Goal: Task Accomplishment & Management: Use online tool/utility

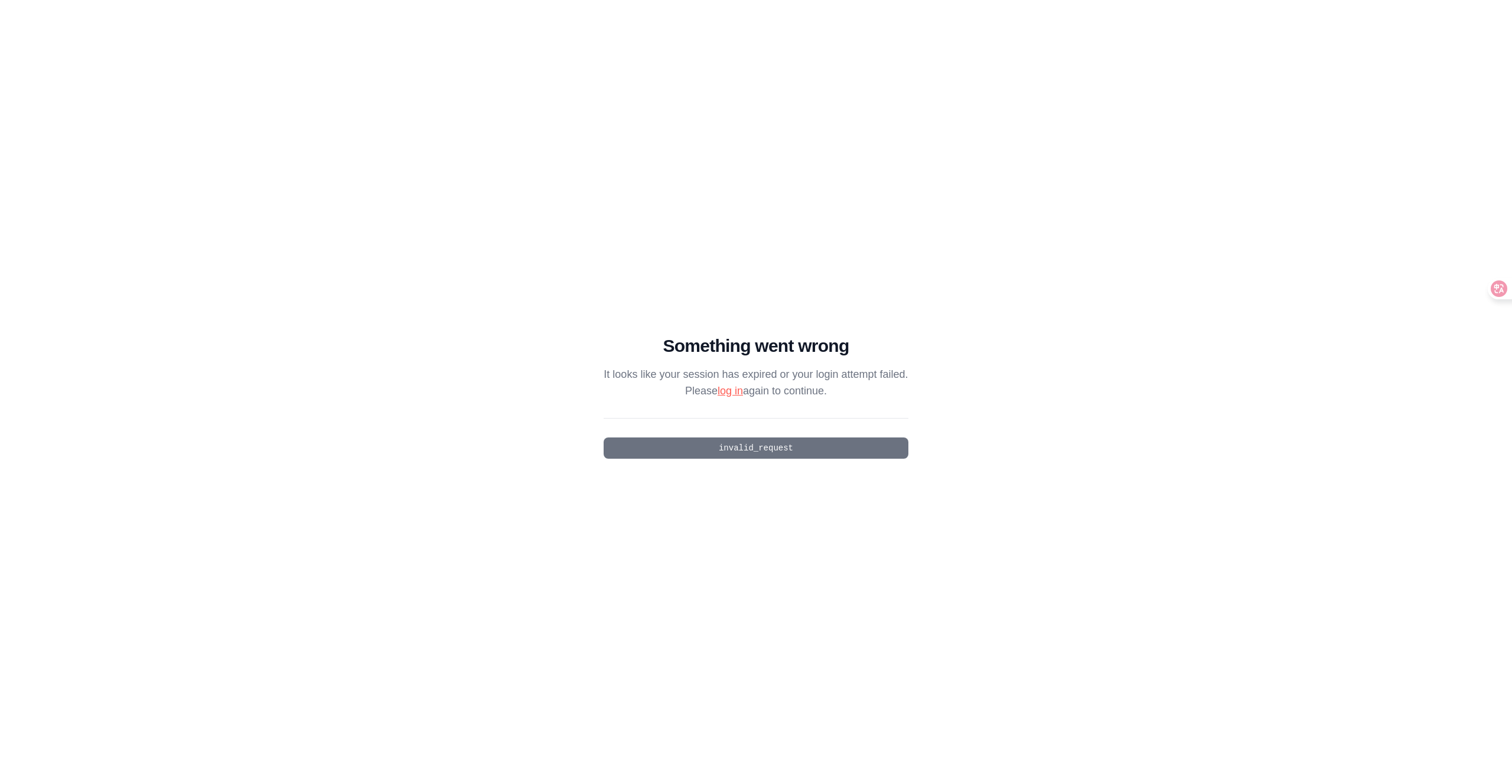
click at [724, 394] on link "log in" at bounding box center [730, 391] width 26 height 12
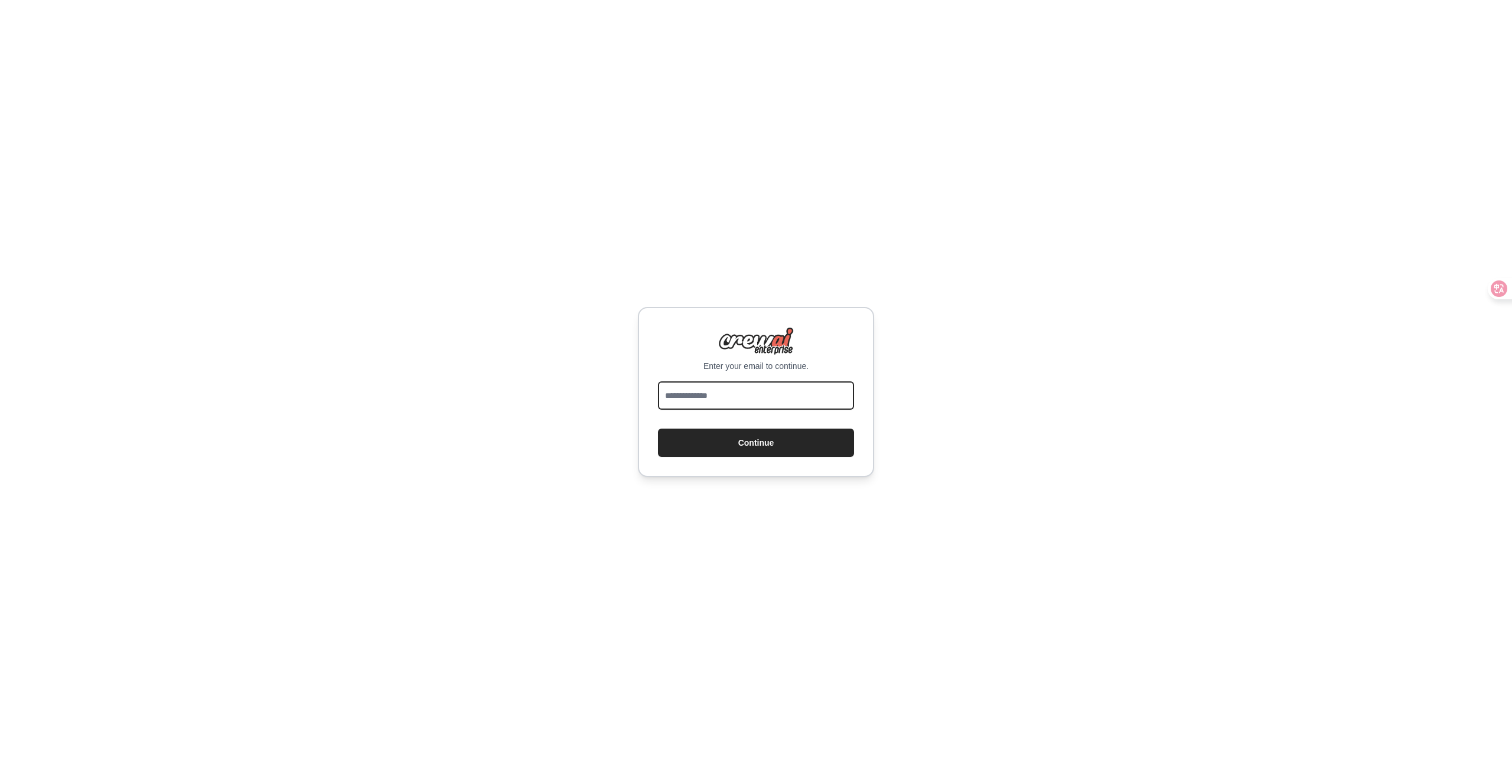
click at [752, 400] on input "email" at bounding box center [756, 395] width 196 height 28
type input "**********"
click at [707, 400] on input "email" at bounding box center [756, 395] width 196 height 28
type input "**********"
click at [715, 438] on button "Continue" at bounding box center [756, 443] width 196 height 28
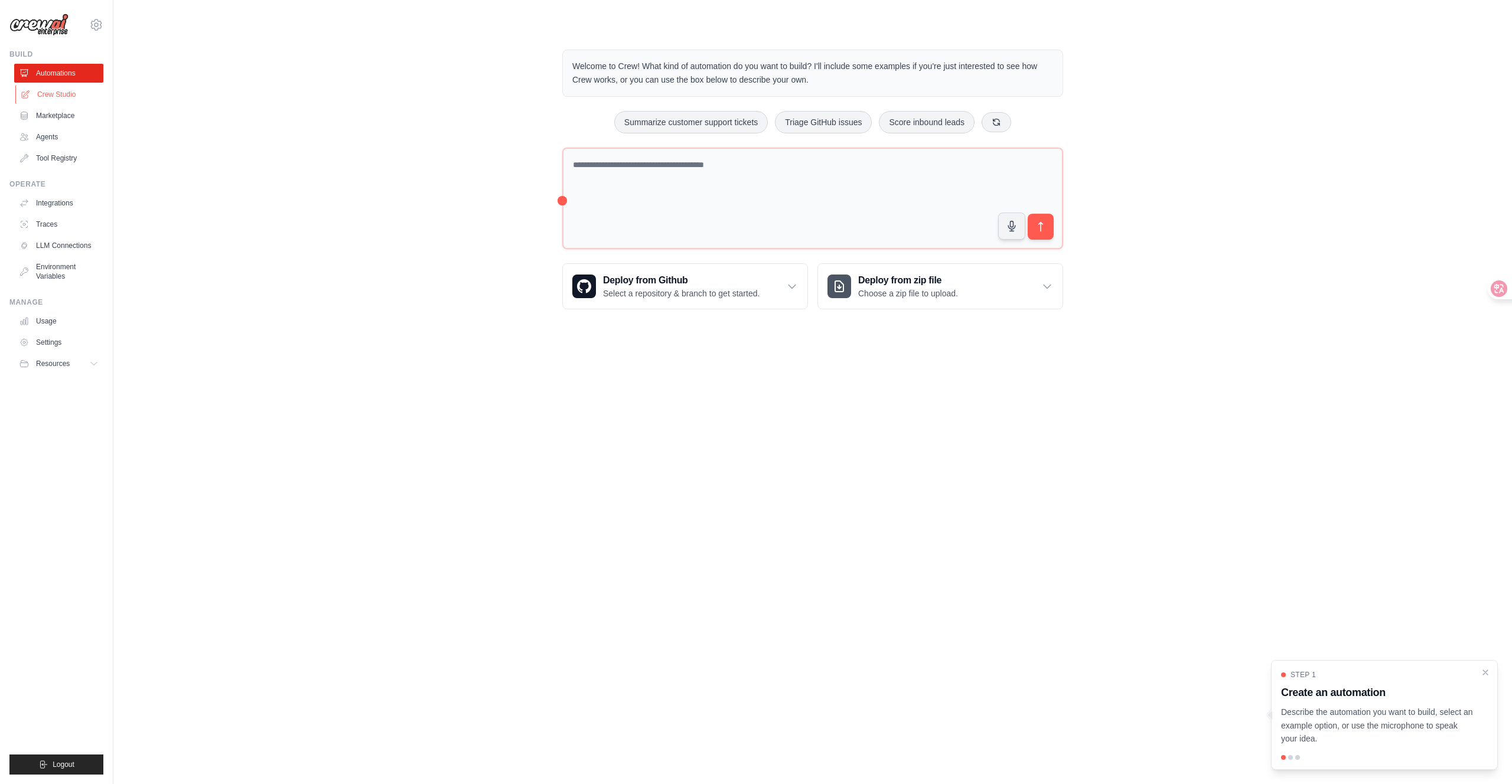
click at [46, 98] on link "Crew Studio" at bounding box center [60, 94] width 89 height 19
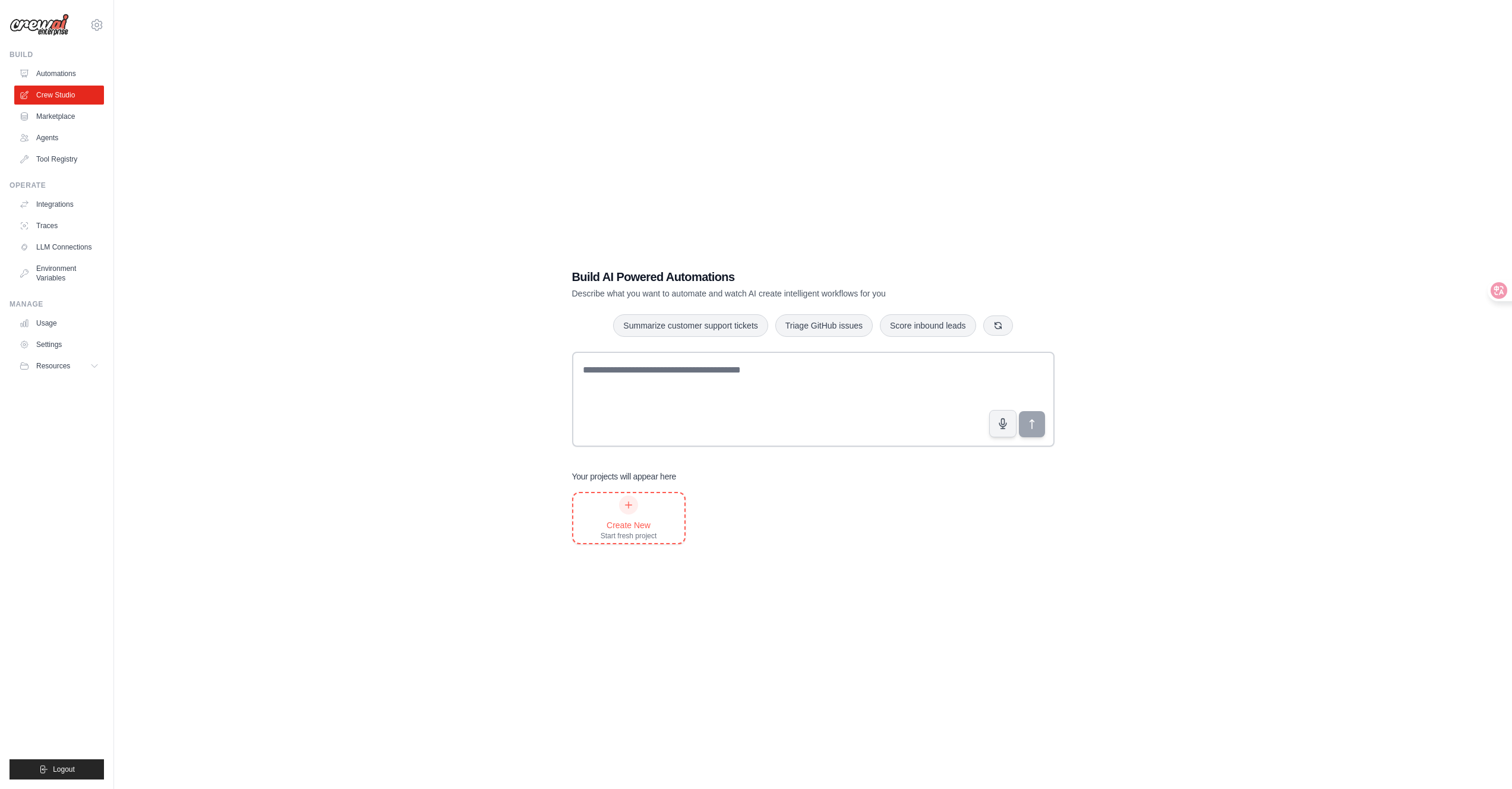
click at [630, 523] on div "Create New" at bounding box center [628, 525] width 56 height 12
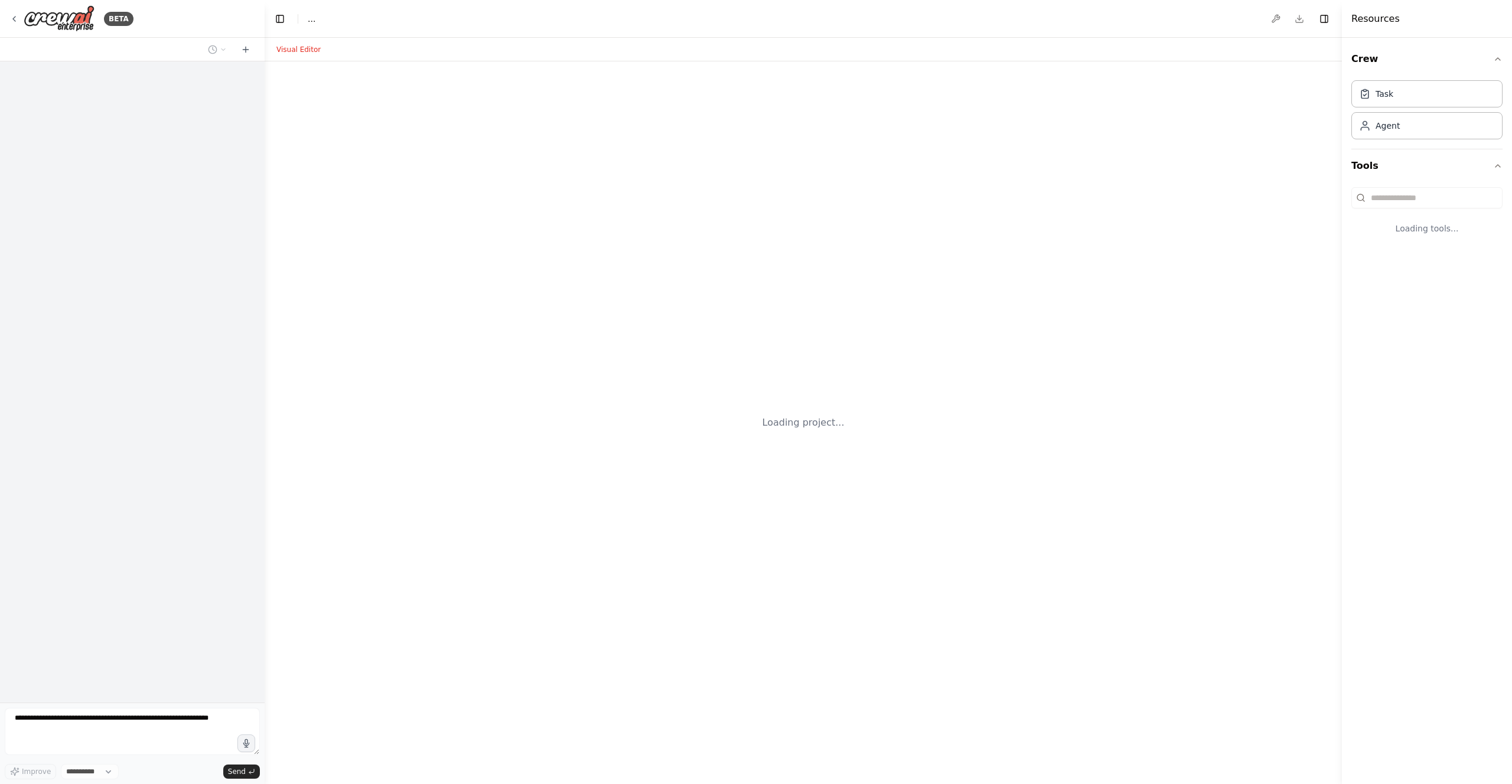
select select "****"
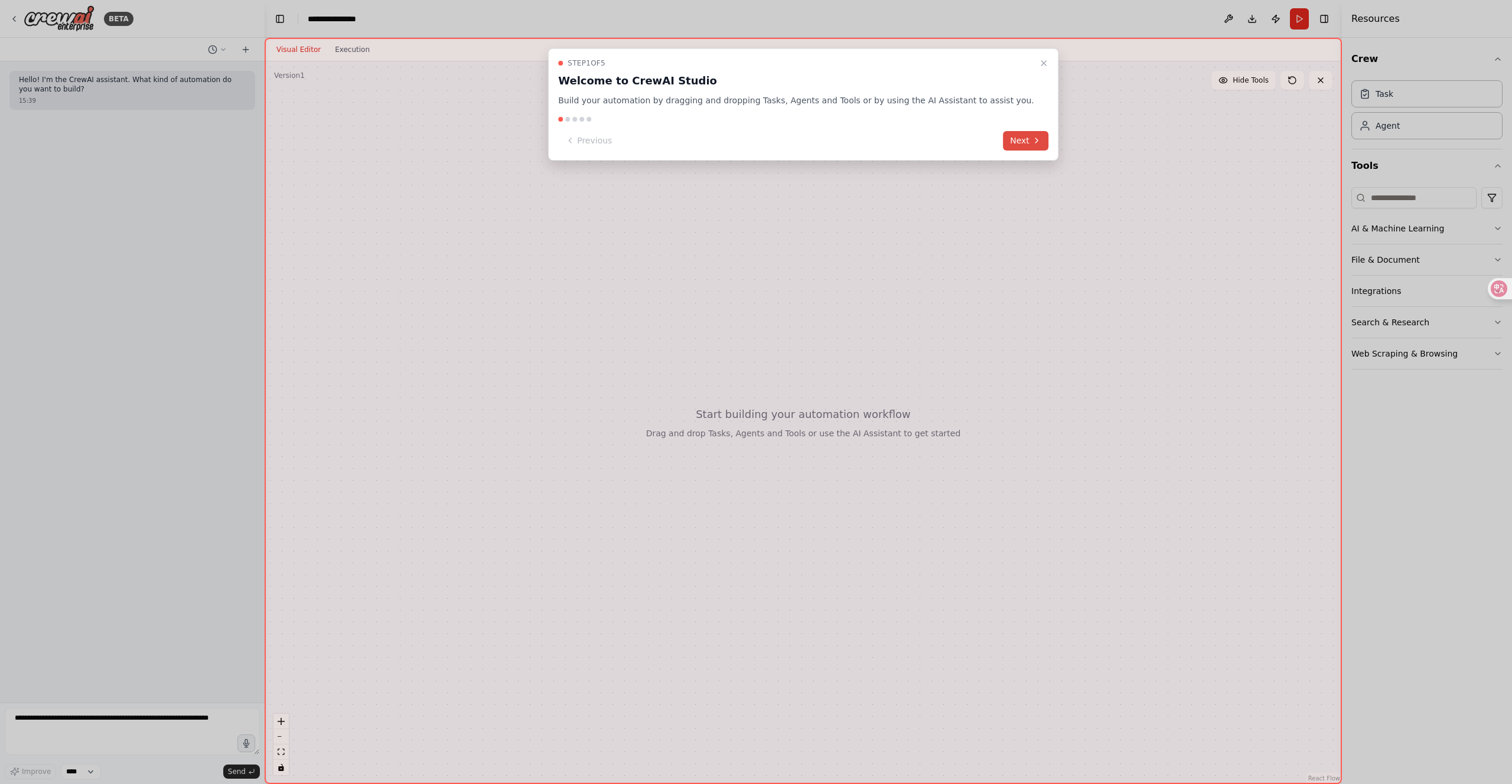
click at [1003, 143] on button "Next" at bounding box center [1026, 141] width 46 height 20
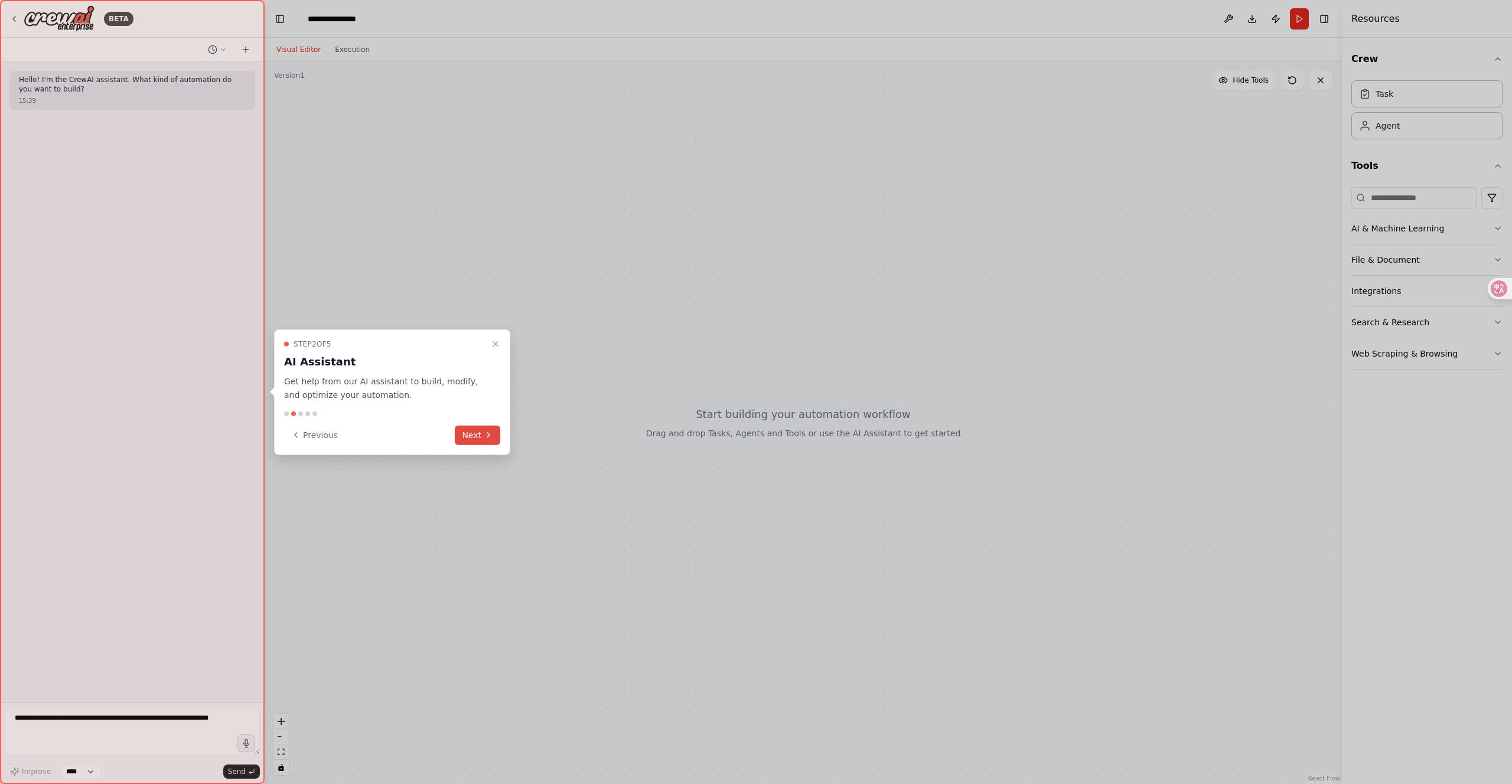
click at [467, 436] on button "Next" at bounding box center [478, 434] width 46 height 20
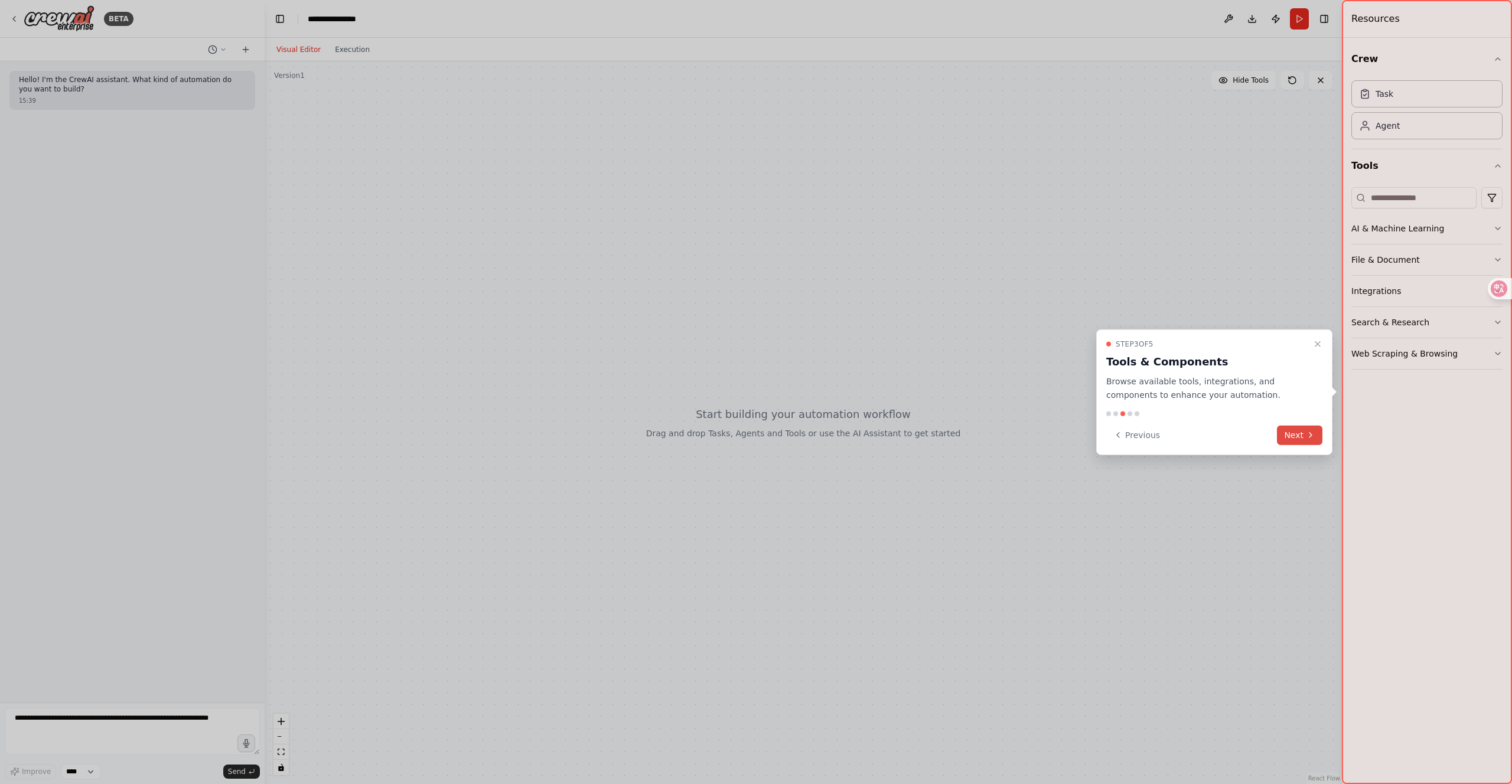
click at [1304, 428] on button "Next" at bounding box center [1300, 434] width 46 height 20
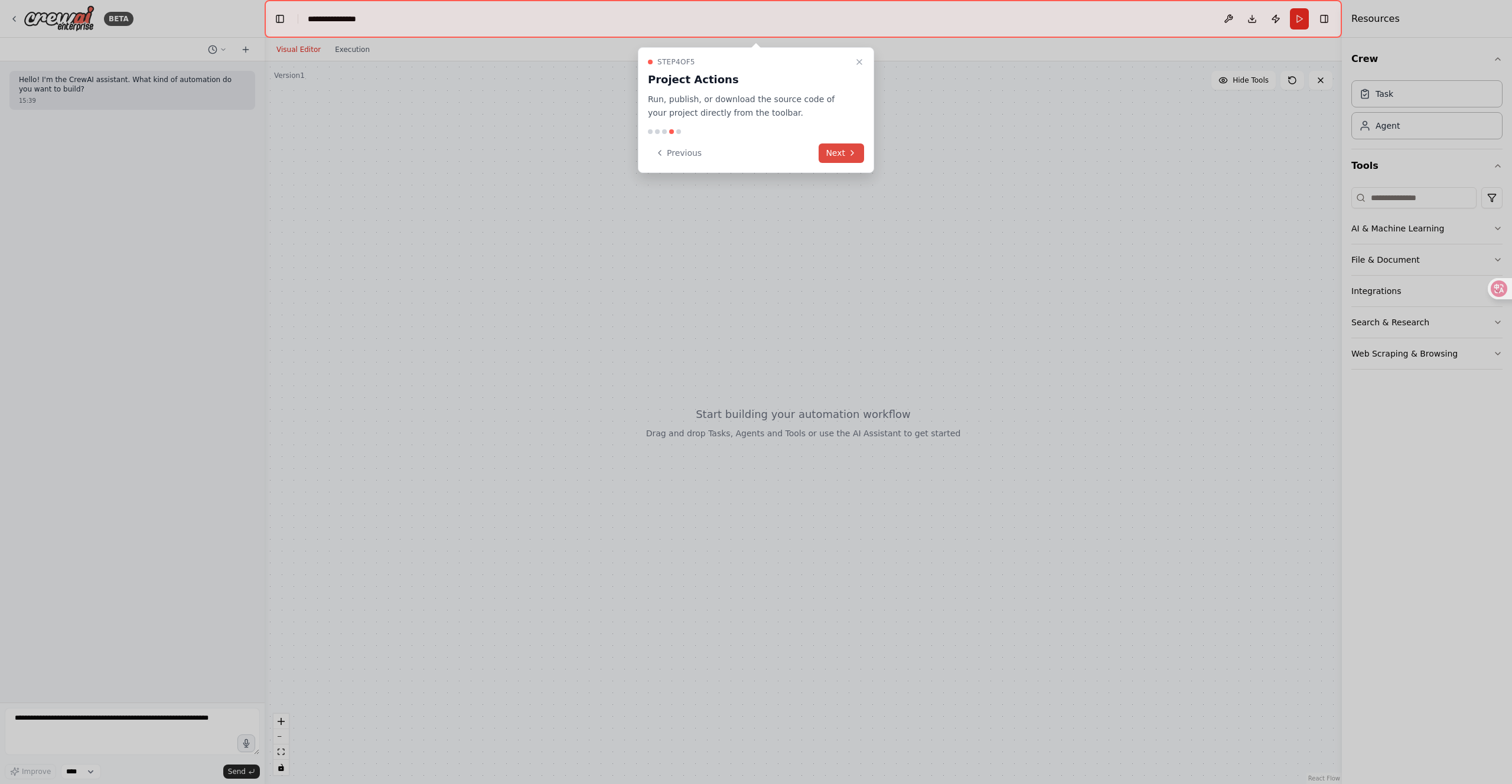
click at [846, 152] on button "Next" at bounding box center [842, 153] width 46 height 20
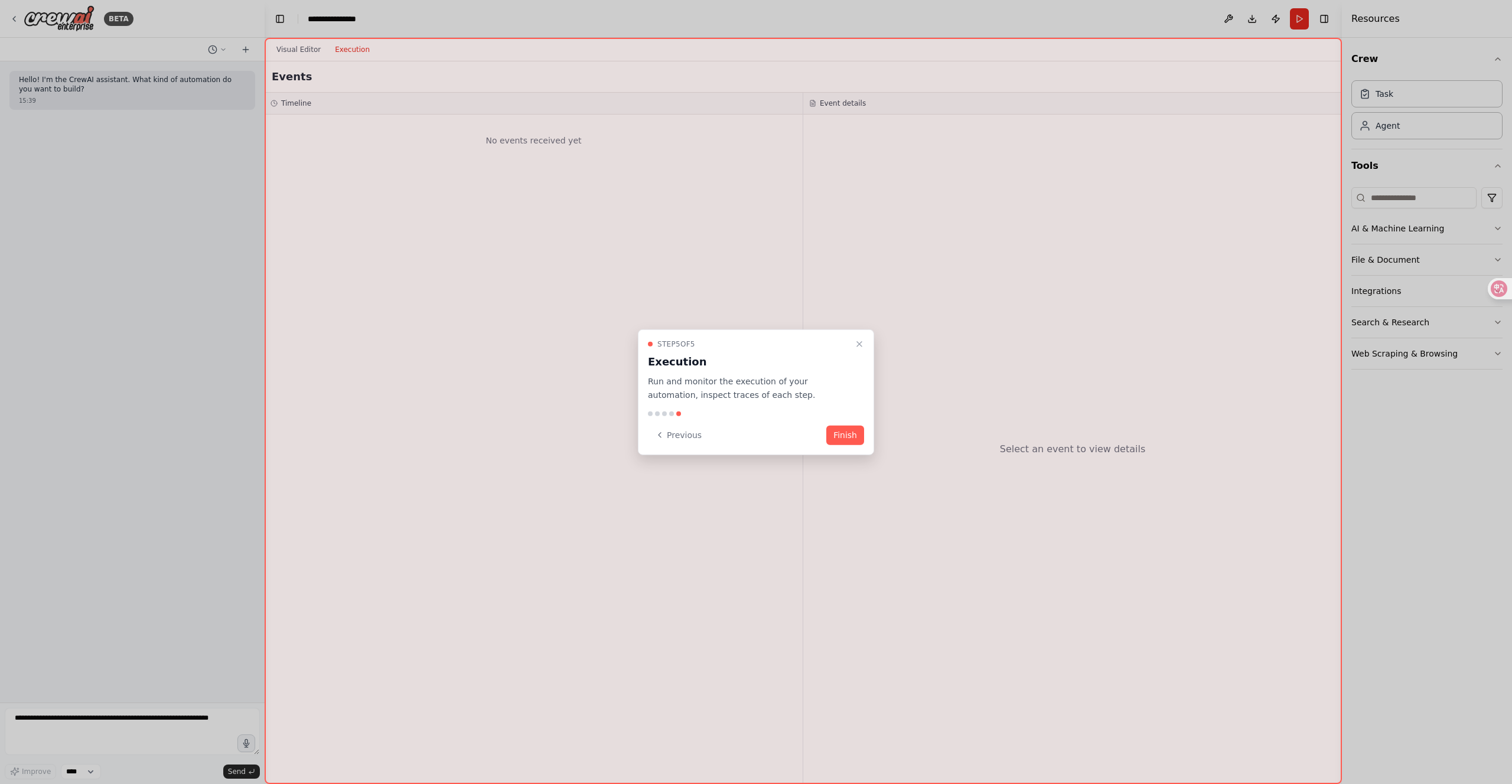
click at [842, 428] on button "Finish" at bounding box center [846, 434] width 38 height 20
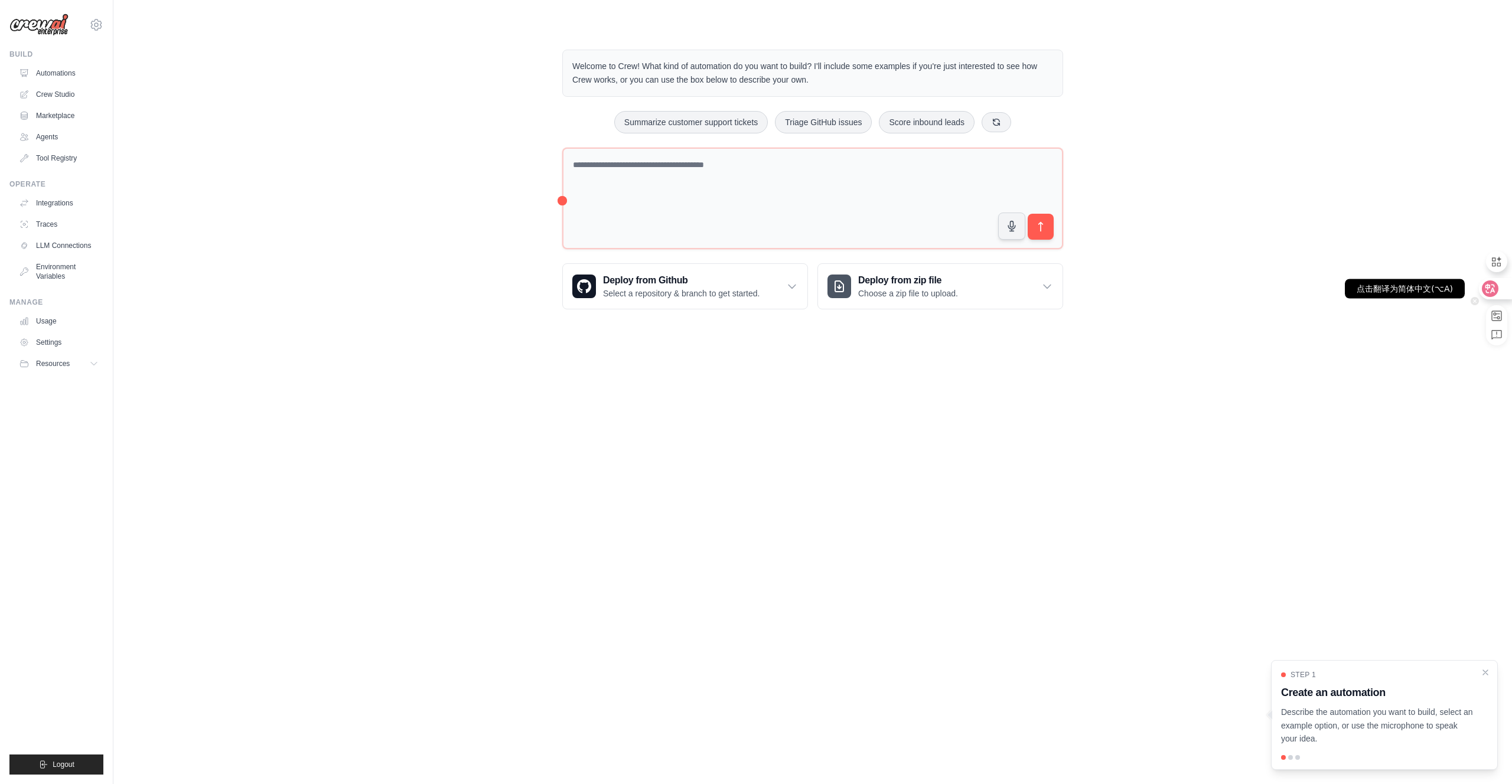
click at [1496, 288] on icon at bounding box center [1490, 289] width 12 height 12
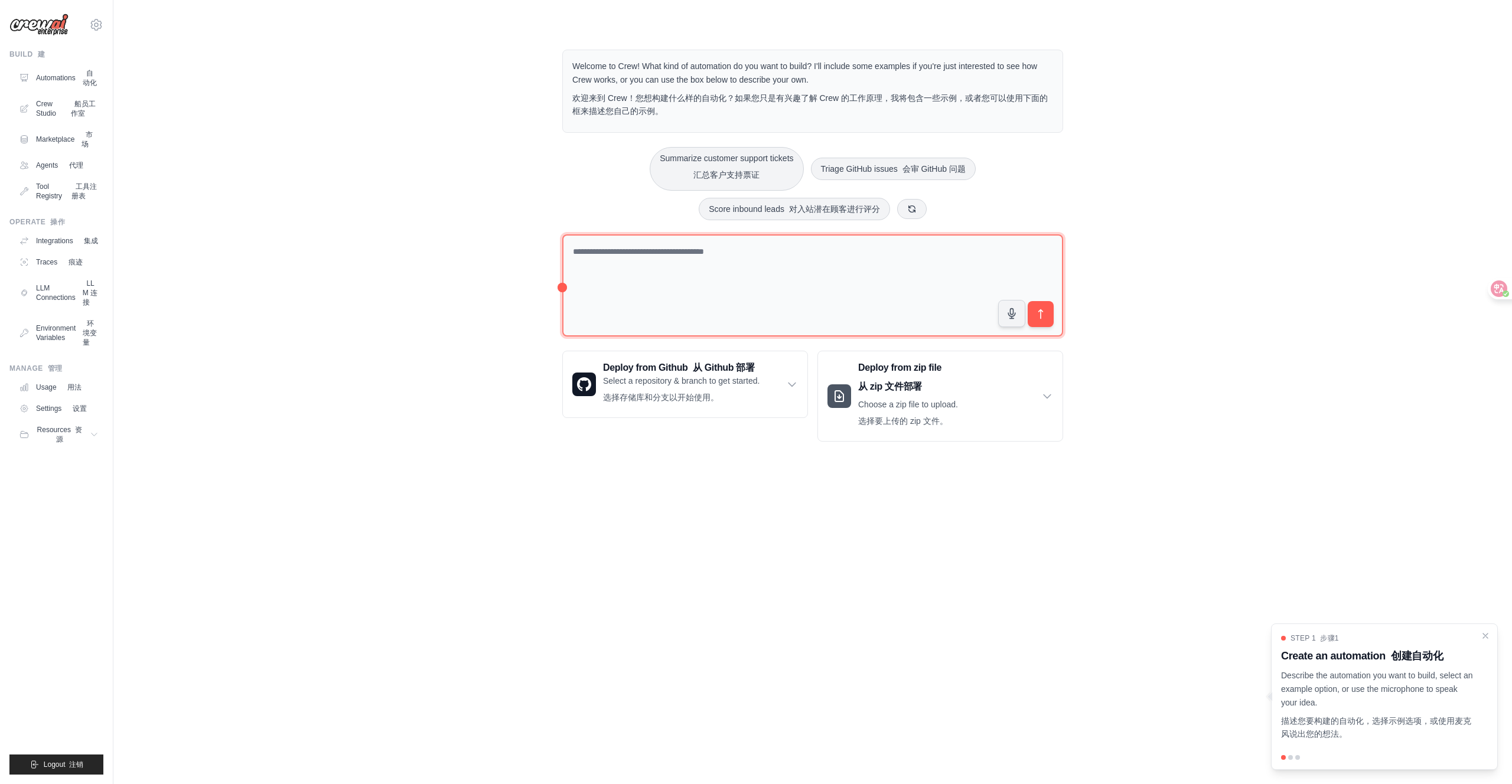
click at [713, 259] on textarea at bounding box center [813, 286] width 501 height 102
